Goal: Transaction & Acquisition: Download file/media

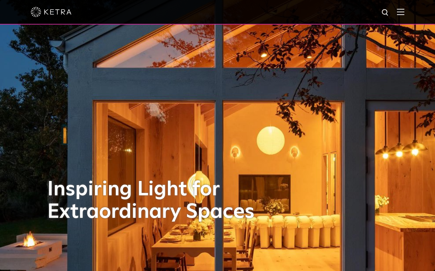
click at [382, 12] on img at bounding box center [385, 13] width 9 height 9
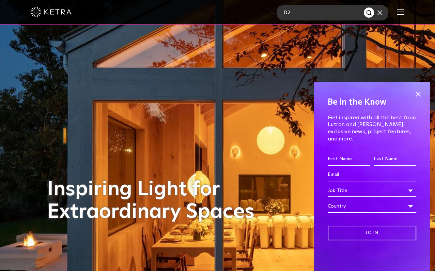
type input "D2"
click at [364, 7] on button "Search" at bounding box center [369, 12] width 10 height 10
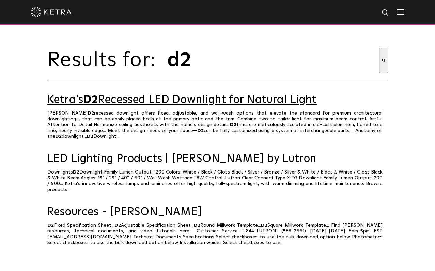
click at [242, 104] on link "Ketra's D2 Recessed LED Downlight for Natural Light" at bounding box center [217, 100] width 341 height 12
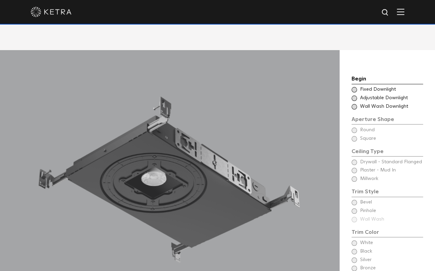
scroll to position [516, 0]
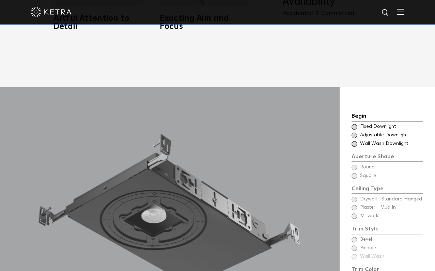
click at [354, 124] on span at bounding box center [354, 126] width 5 height 5
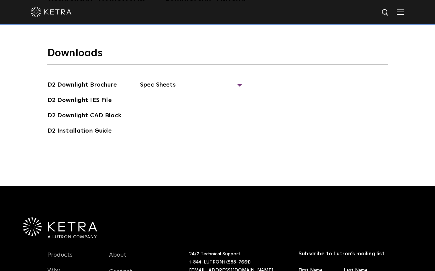
scroll to position [1845, 0]
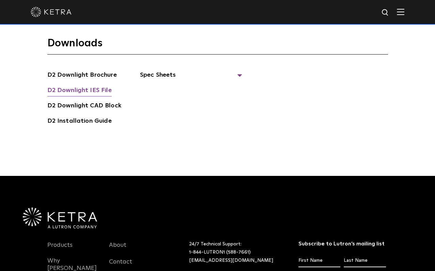
click at [103, 86] on link "D2 Downlight IES File" at bounding box center [79, 91] width 64 height 11
click at [328, 13] on div at bounding box center [218, 12] width 374 height 24
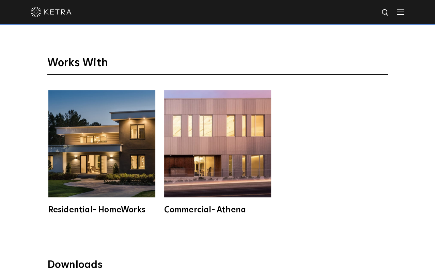
scroll to position [1808, 0]
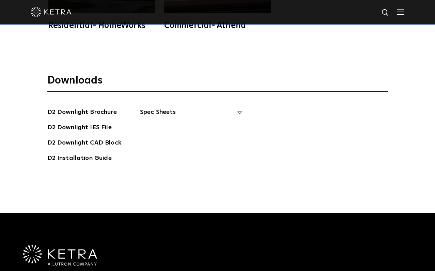
click at [158, 107] on span "Spec Sheets" at bounding box center [191, 114] width 102 height 15
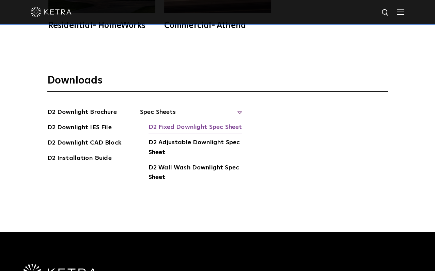
click at [198, 122] on link "D2 Fixed Downlight Spec Sheet" at bounding box center [195, 127] width 93 height 11
